Goal: Contribute content: Add original content to the website for others to see

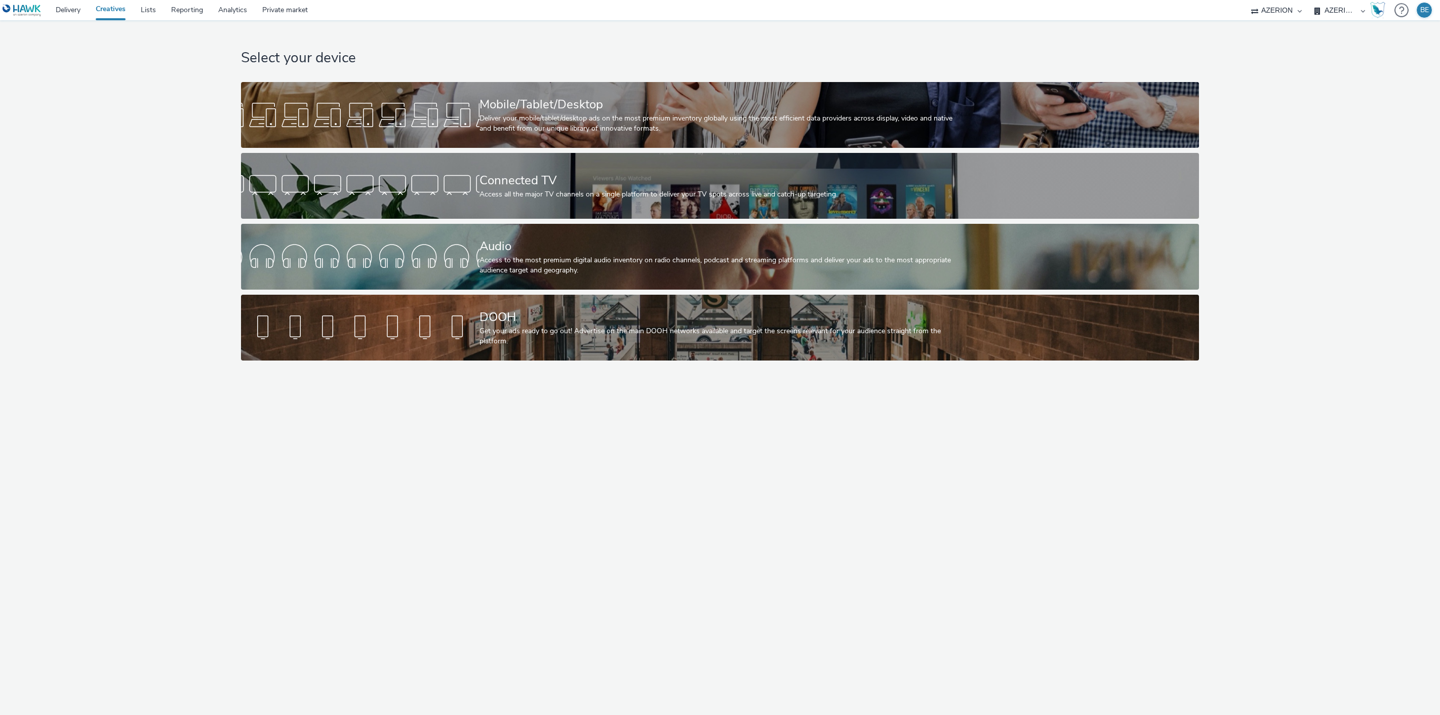
select select "79162ed7-0017-4339-93b0-3399b708648f"
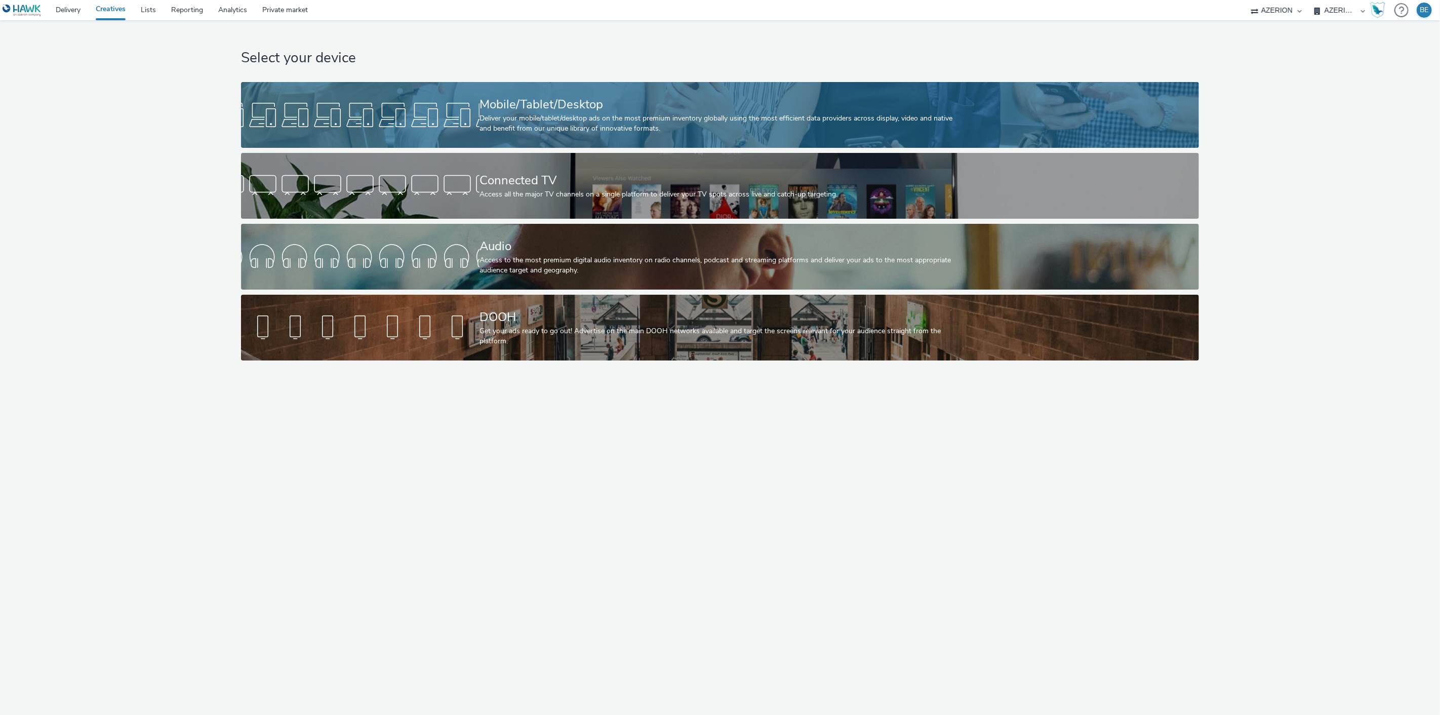
click at [522, 135] on div "Mobile/Tablet/Desktop Deliver your mobile/tablet/desktop ads on the most premiu…" at bounding box center [718, 115] width 477 height 66
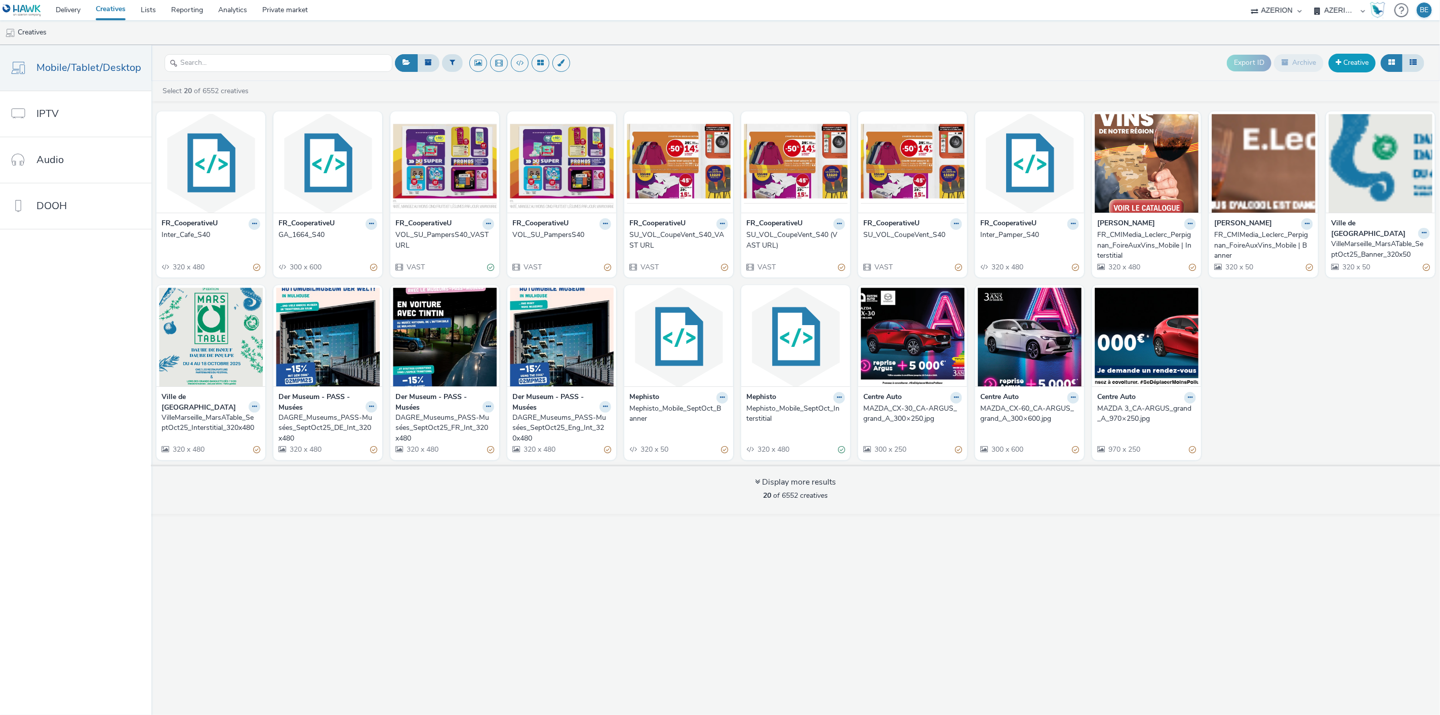
click at [1342, 65] on link "Creative" at bounding box center [1352, 63] width 47 height 18
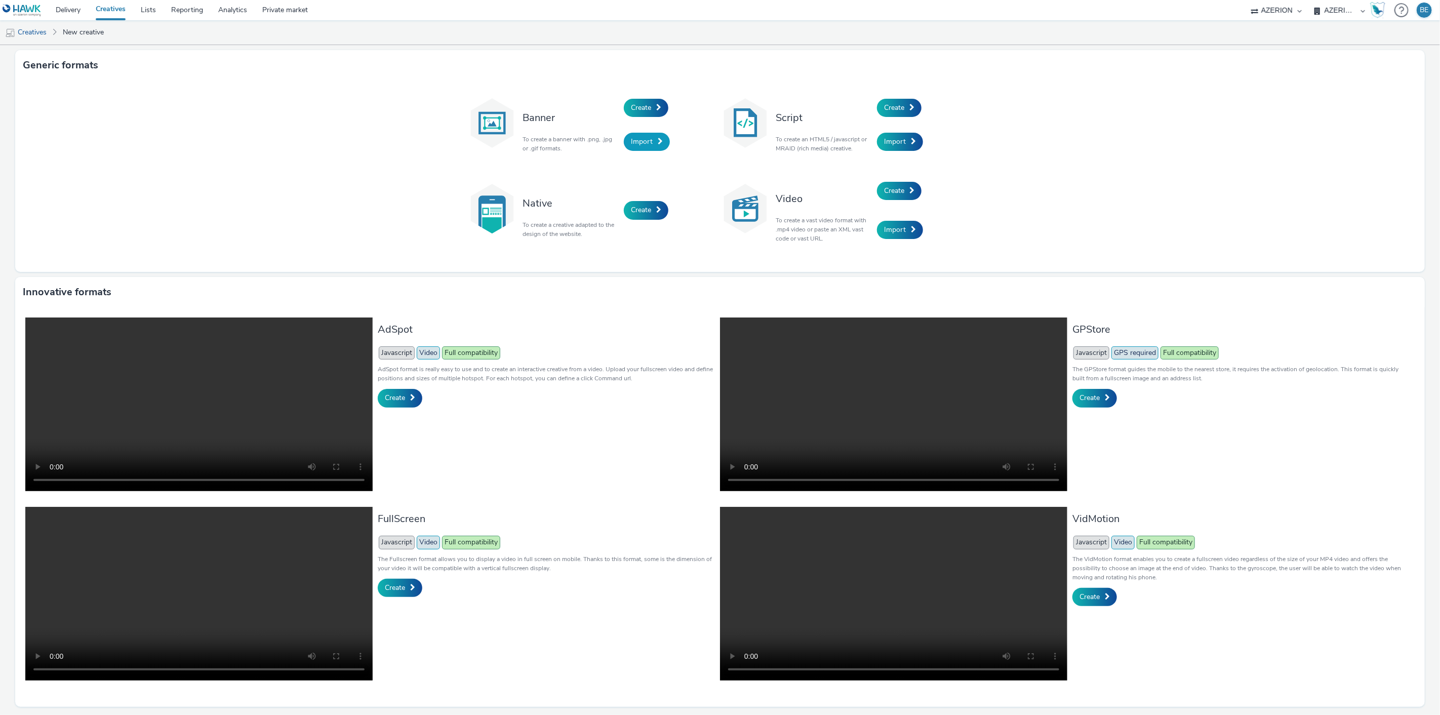
click at [646, 145] on span "Import" at bounding box center [642, 142] width 22 height 10
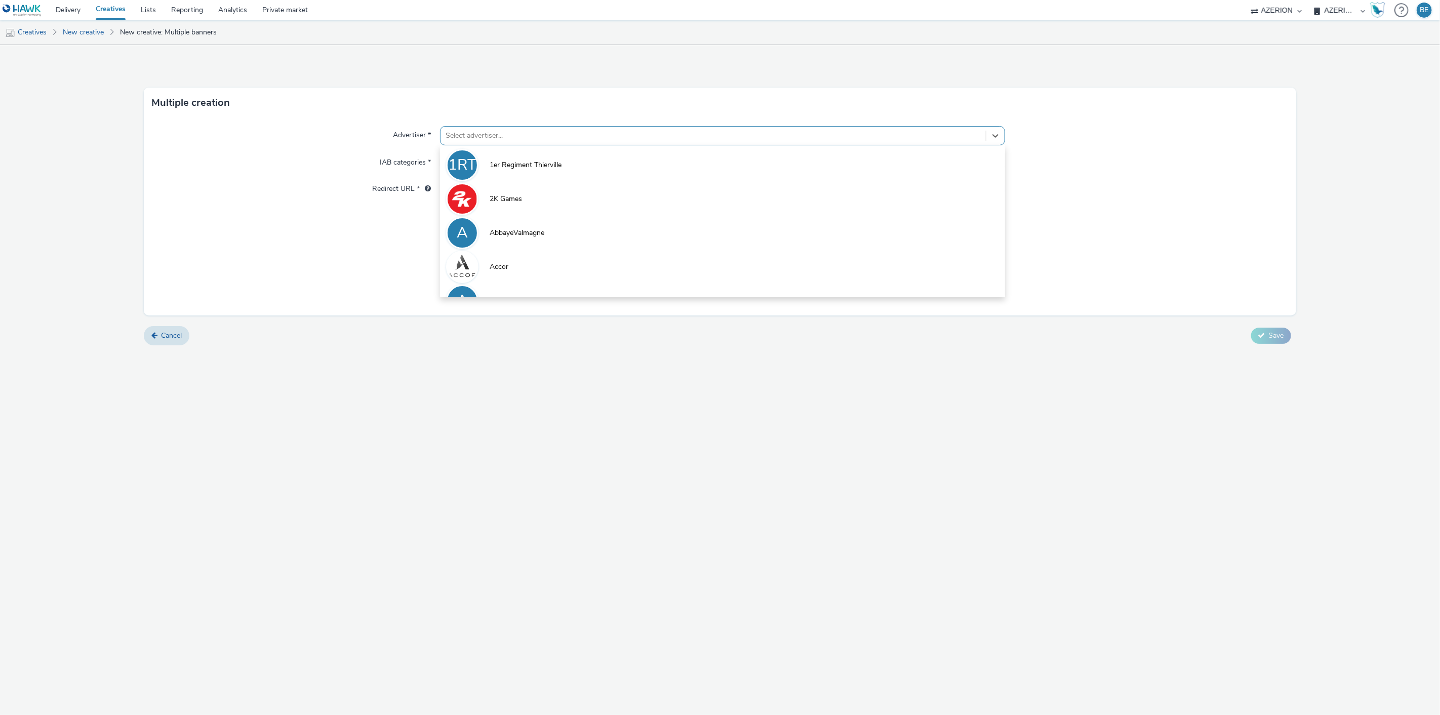
click at [477, 139] on div at bounding box center [714, 136] width 536 height 12
type input "la m"
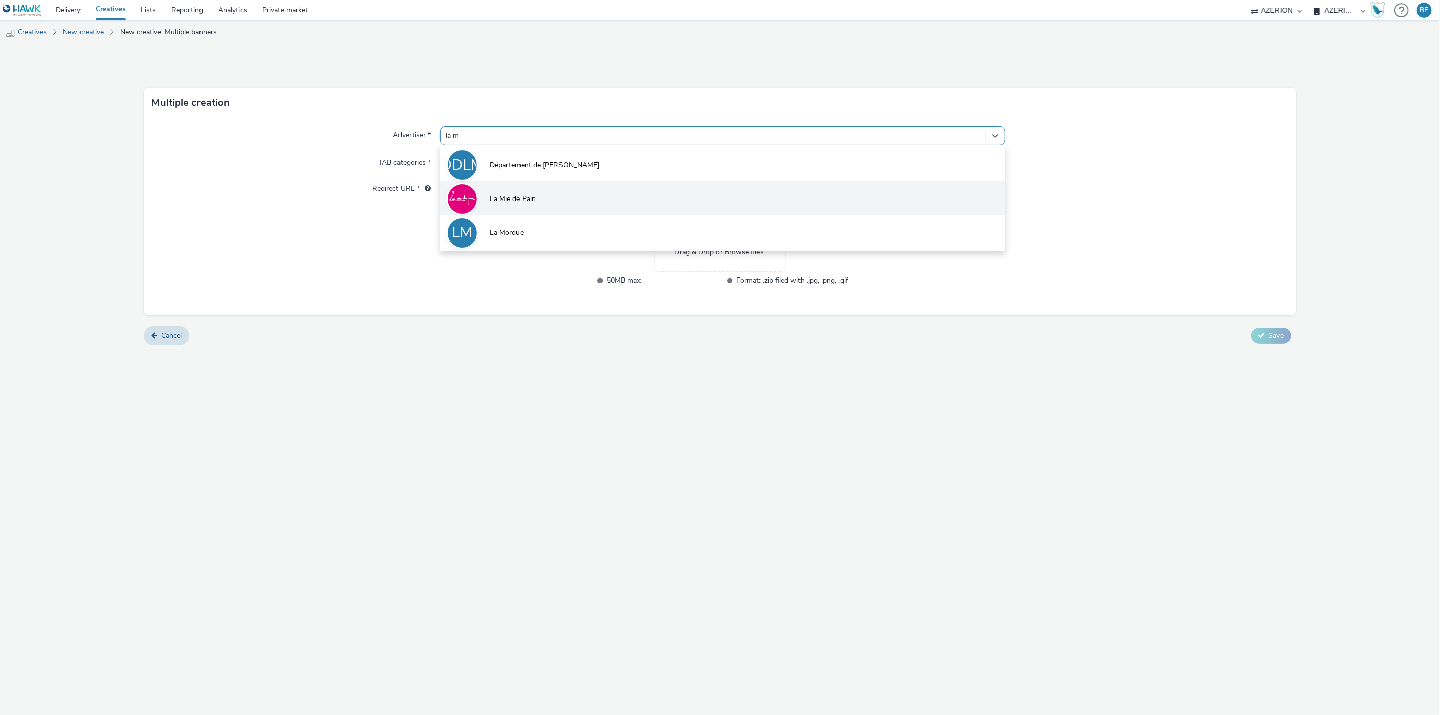
click at [502, 203] on span "La Mie de Pain" at bounding box center [513, 199] width 46 height 10
type input "[URL][DOMAIN_NAME]"
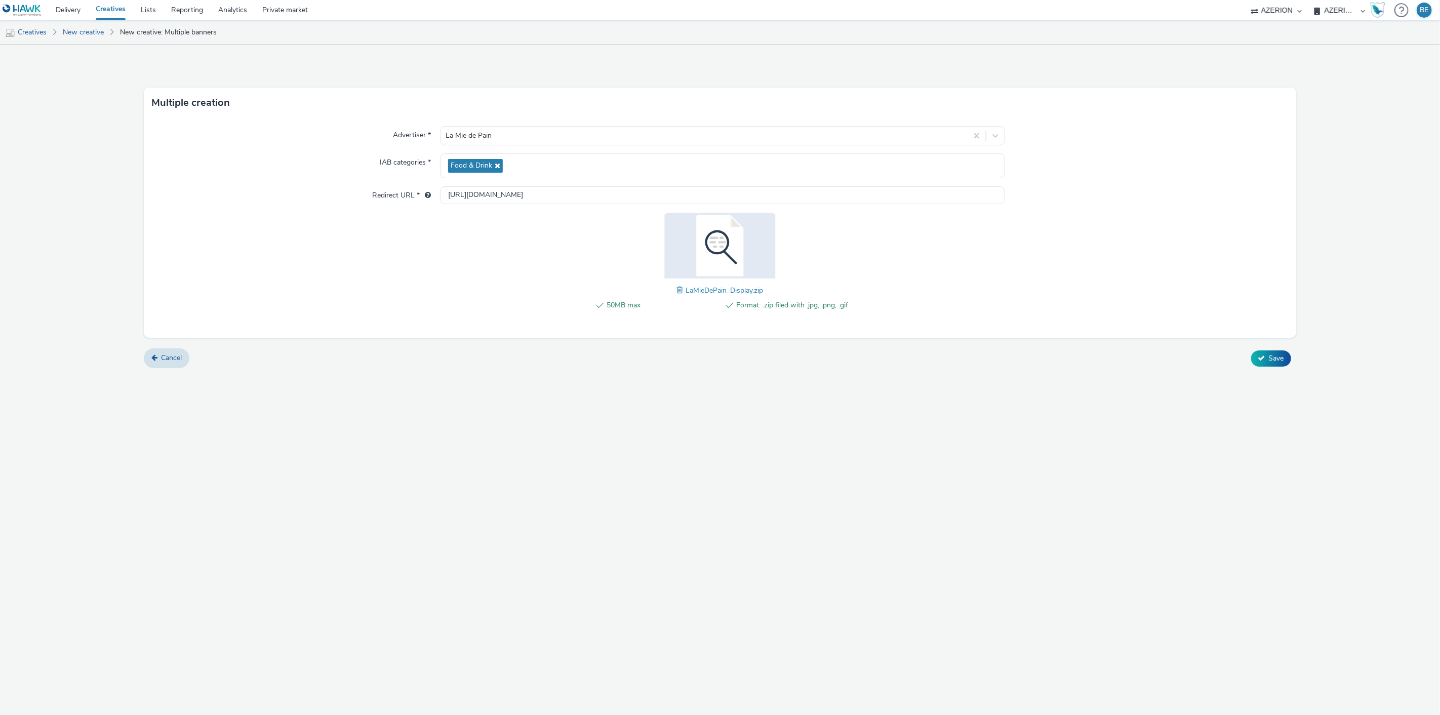
click at [754, 447] on div "Multiple creation Advertiser * La Mie de Pain IAB categories * Food & Drink Red…" at bounding box center [720, 380] width 1440 height 670
click at [1261, 361] on icon at bounding box center [1261, 357] width 7 height 7
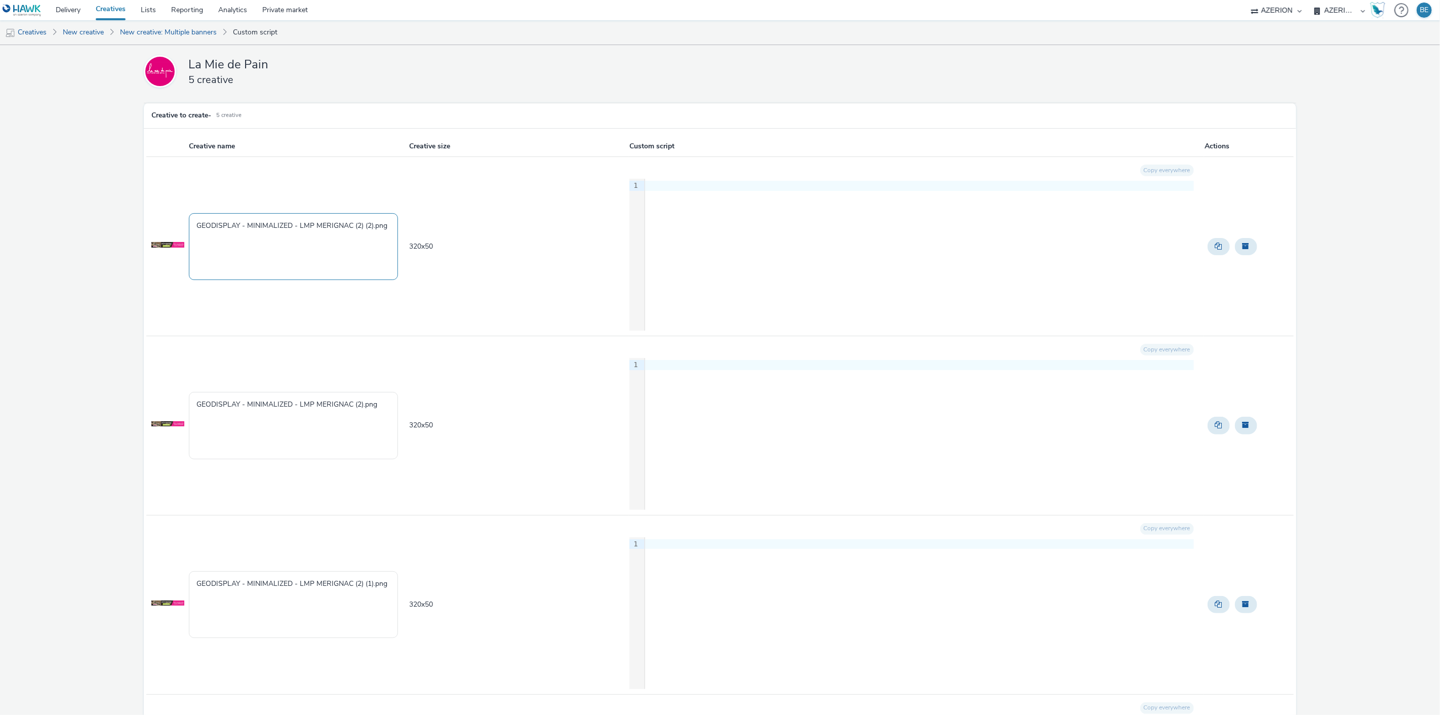
click at [195, 226] on textarea "GEODISPLAY - MINIMALIZED - LMP MERIGNAC (2) (2).png" at bounding box center [293, 246] width 209 height 67
click at [292, 243] on textarea "LMP - Merignac | 320x50 | [DATE] GEODISPLAY - MINIMALIZED - LMP MERIGNAC (2) (2…" at bounding box center [293, 246] width 209 height 67
type textarea "LMP - Merignac | 320x50 | [DATE]"
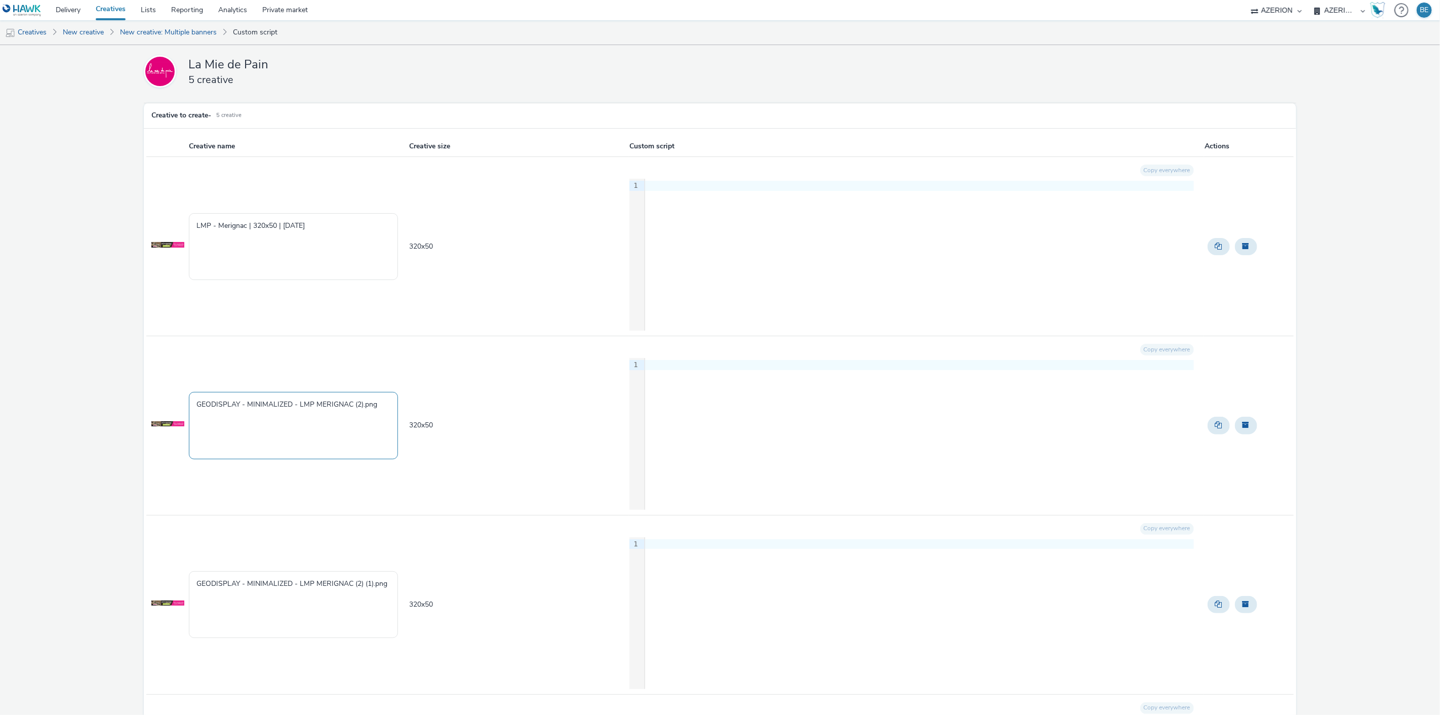
click at [282, 406] on textarea "GEODISPLAY - MINIMALIZED - LMP MERIGNAC (2).png" at bounding box center [293, 425] width 209 height 67
paste textarea "LMP - Merignac | 320x50 | [DATE]"
click at [274, 408] on textarea "LMP - Merignac | 320x50 | [DATE]" at bounding box center [293, 425] width 209 height 67
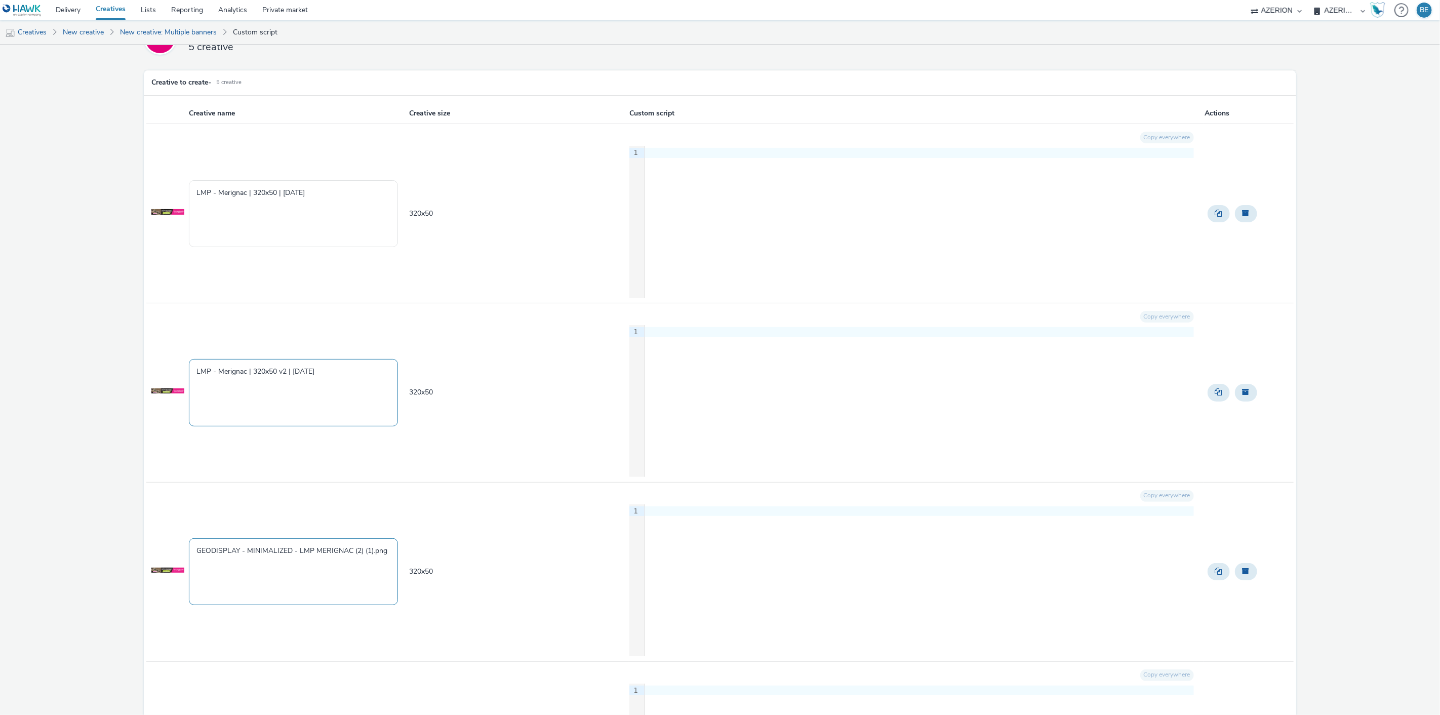
type textarea "LMP - Merignac | 320x50 v2 | [DATE]"
click at [298, 560] on textarea "GEODISPLAY - MINIMALIZED - LMP MERIGNAC (2) (1).png" at bounding box center [293, 571] width 209 height 67
paste textarea "LMP - Merignac | 320x50 | [DATE]"
click at [276, 553] on textarea "LMP - Merignac | 320x50 | [DATE]" at bounding box center [293, 571] width 209 height 67
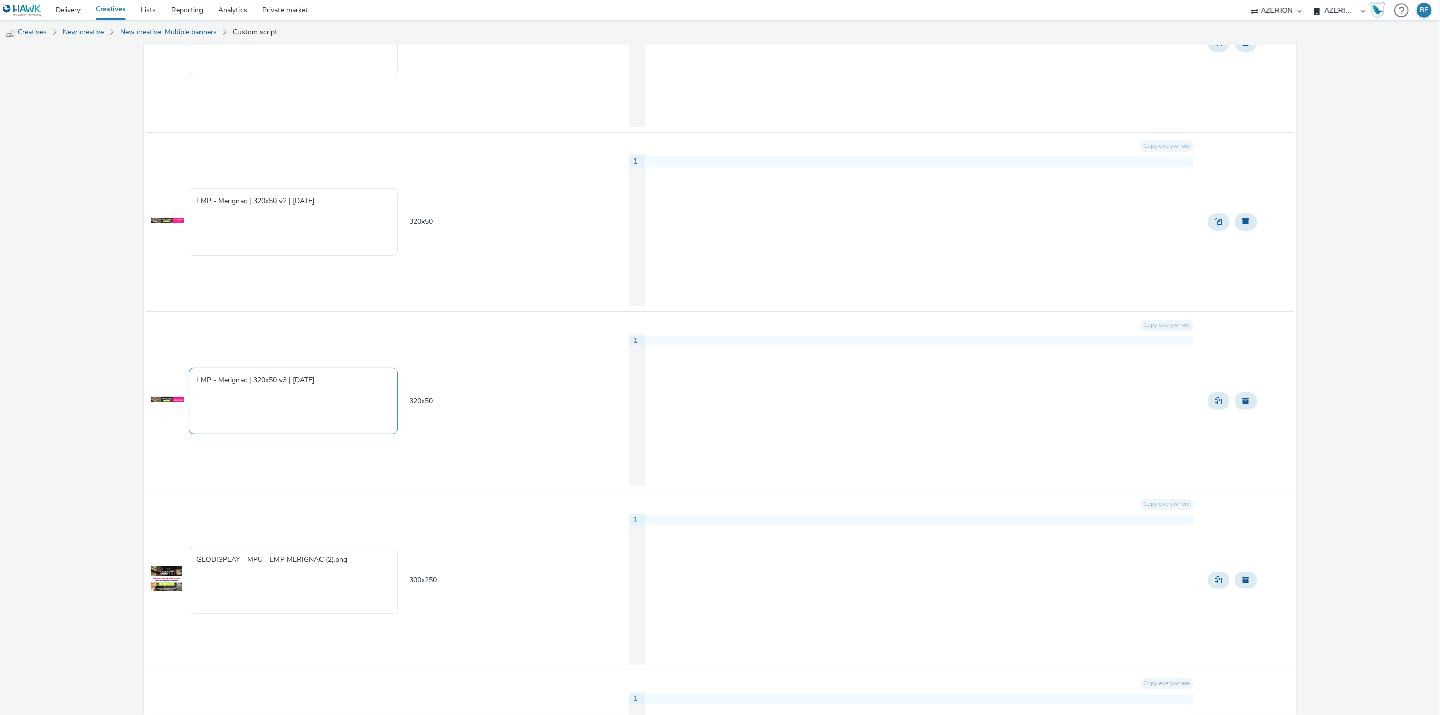
scroll to position [315, 0]
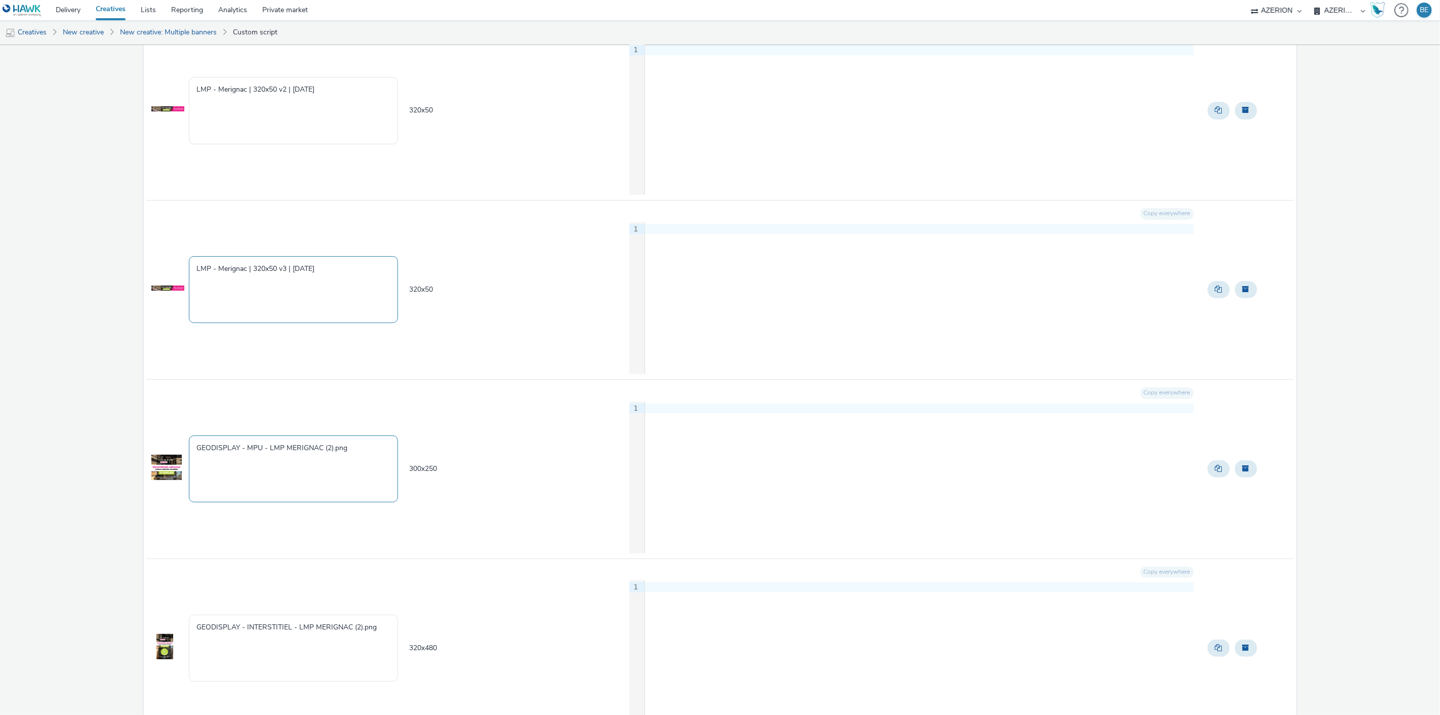
type textarea "LMP - Merignac | 320x50 v3 | [DATE]"
click at [286, 462] on textarea "GEODISPLAY - MPU - LMP MERIGNAC (2).png" at bounding box center [293, 468] width 209 height 67
paste textarea "LMP - Merignac | 320x50 | [DATE]"
click at [252, 450] on textarea "LMP - Merignac | 320x50 | [DATE]" at bounding box center [293, 468] width 209 height 67
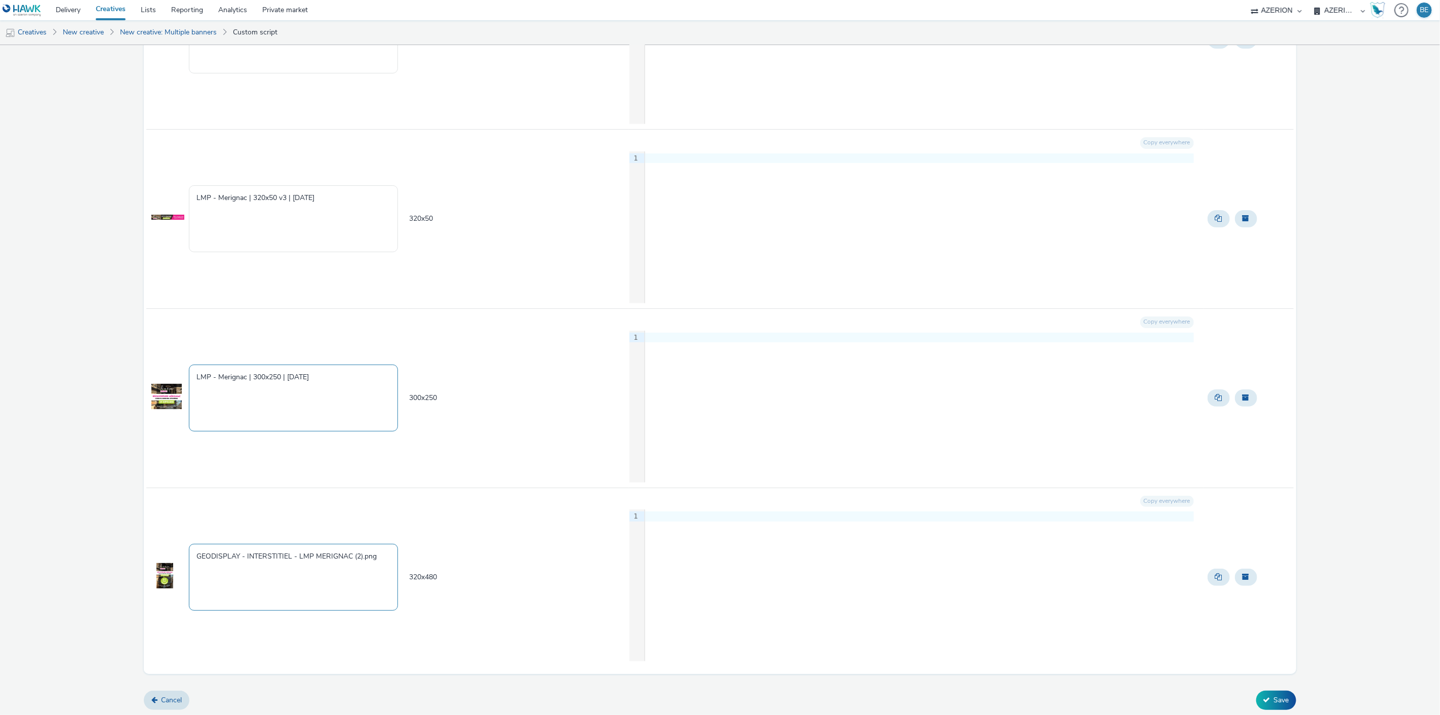
type textarea "LMP - Merignac | 300x250 | [DATE]"
click at [265, 559] on textarea "GEODISPLAY - INTERSTITIEL - LMP MERIGNAC (2).png" at bounding box center [293, 577] width 209 height 67
paste textarea "LMP - Merignac | 320x50 | [DATE]"
click at [252, 561] on textarea "LMP - Merignac | 320x50 | [DATE]" at bounding box center [293, 577] width 209 height 67
type textarea "LMP - Merignac | 320x480 | [DATE]"
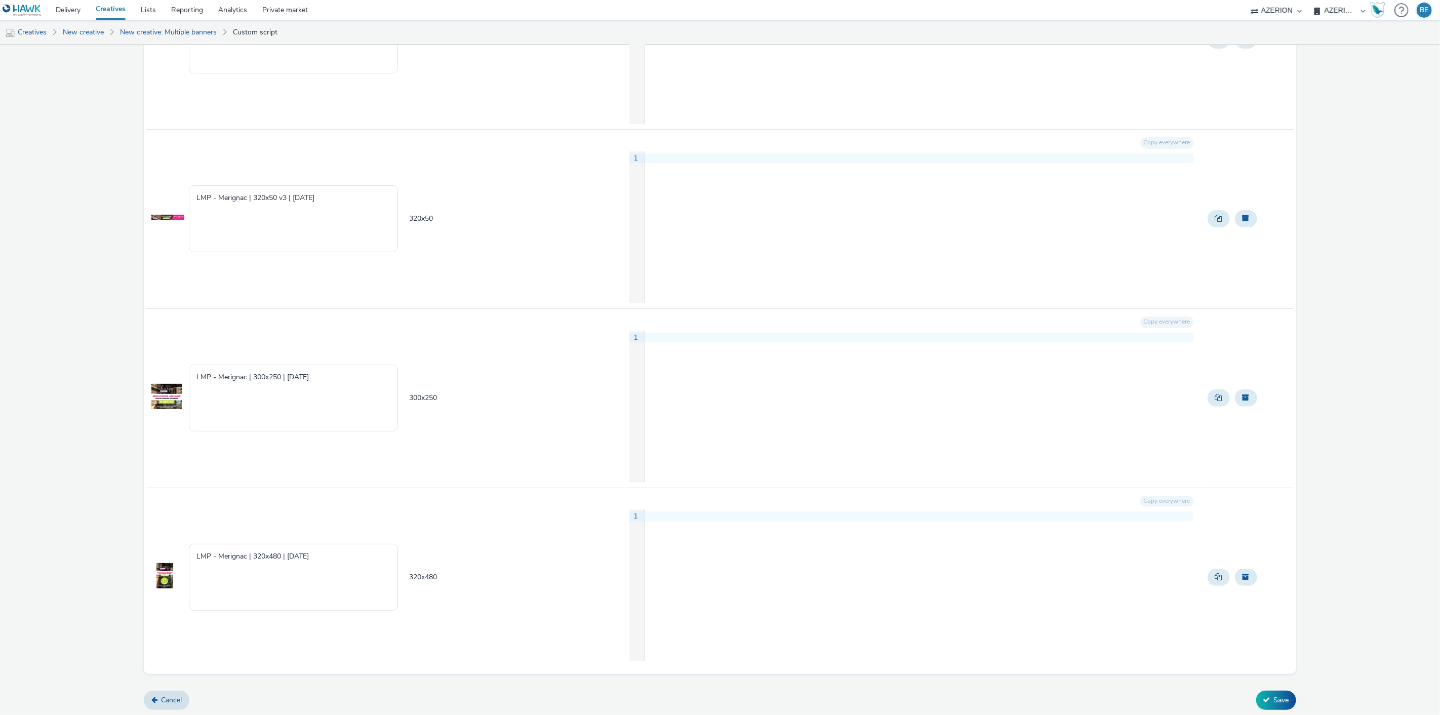
click at [88, 522] on div "La Mie de Pain 5 creative Creative to create - 5 Creative Creative name Creativ…" at bounding box center [720, 187] width 1440 height 1056
click at [1263, 703] on icon at bounding box center [1266, 699] width 7 height 7
